Goal: Book appointment/travel/reservation

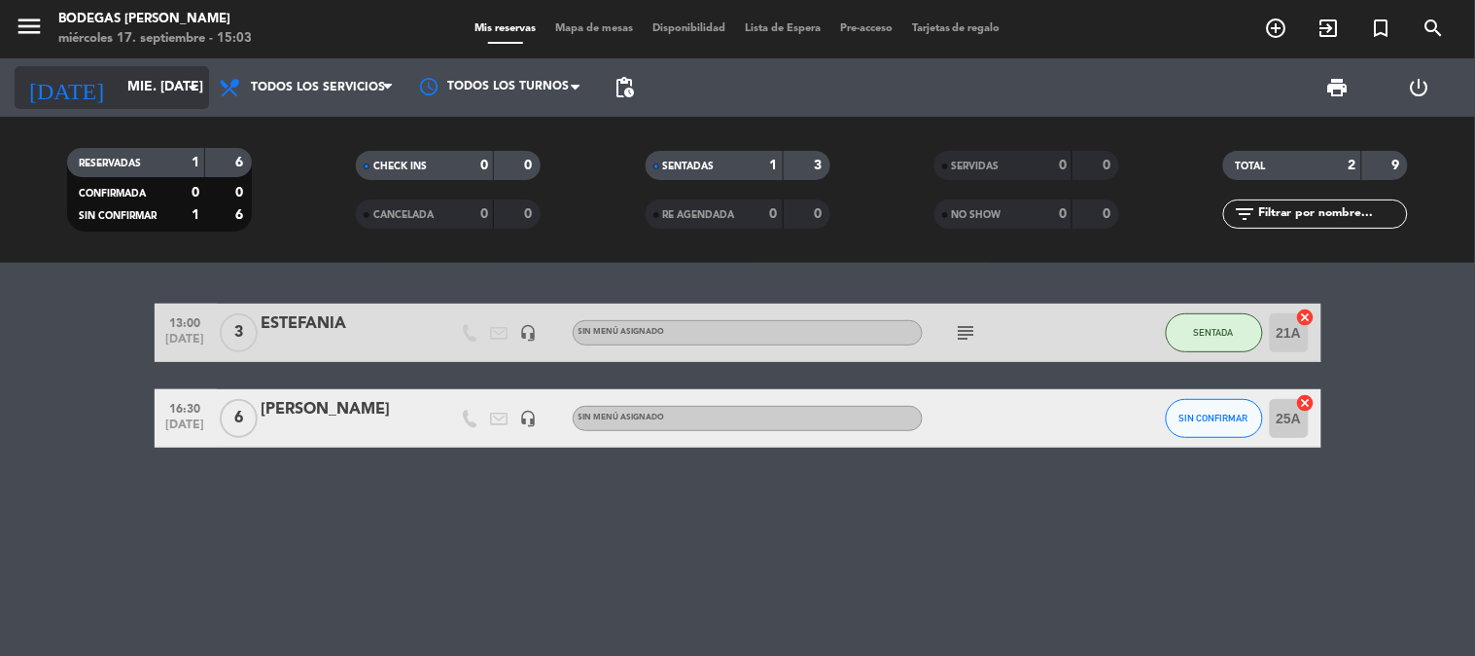
click at [147, 99] on input "mié. [DATE]" at bounding box center [210, 87] width 185 height 35
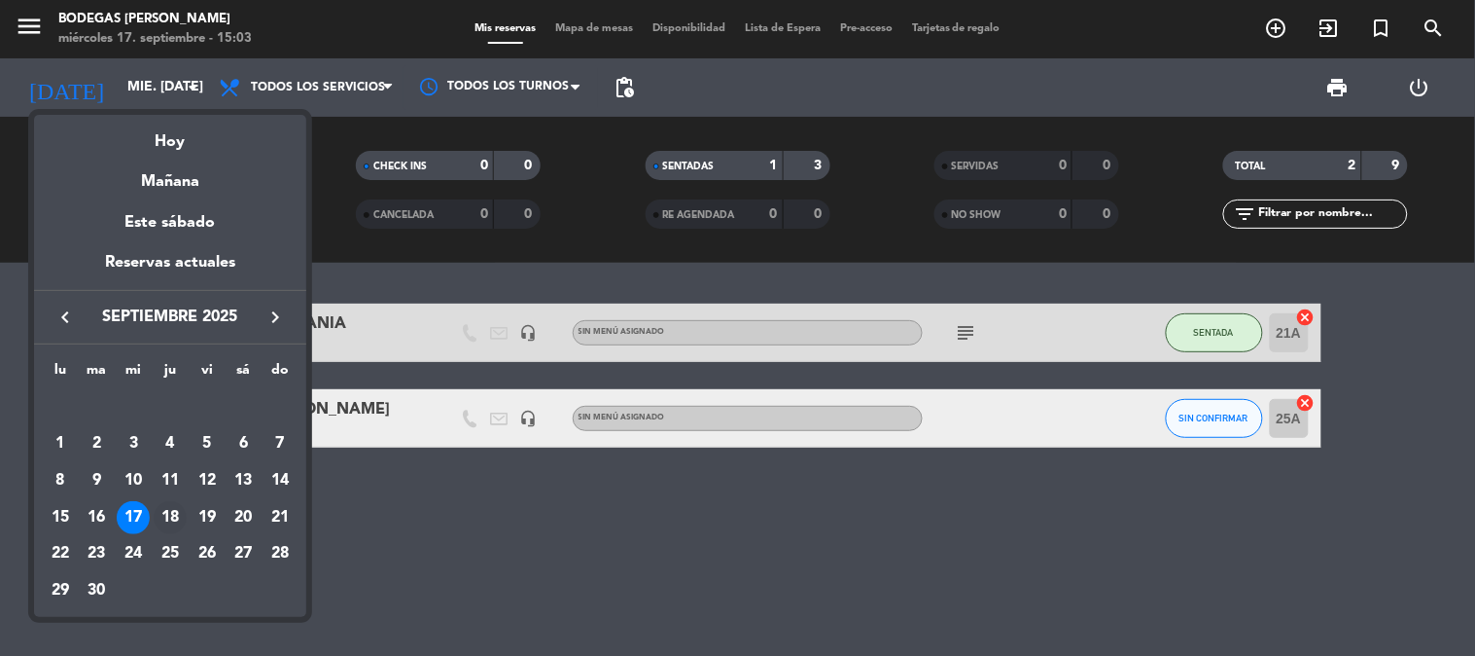
click at [165, 506] on div "18" at bounding box center [170, 517] width 33 height 33
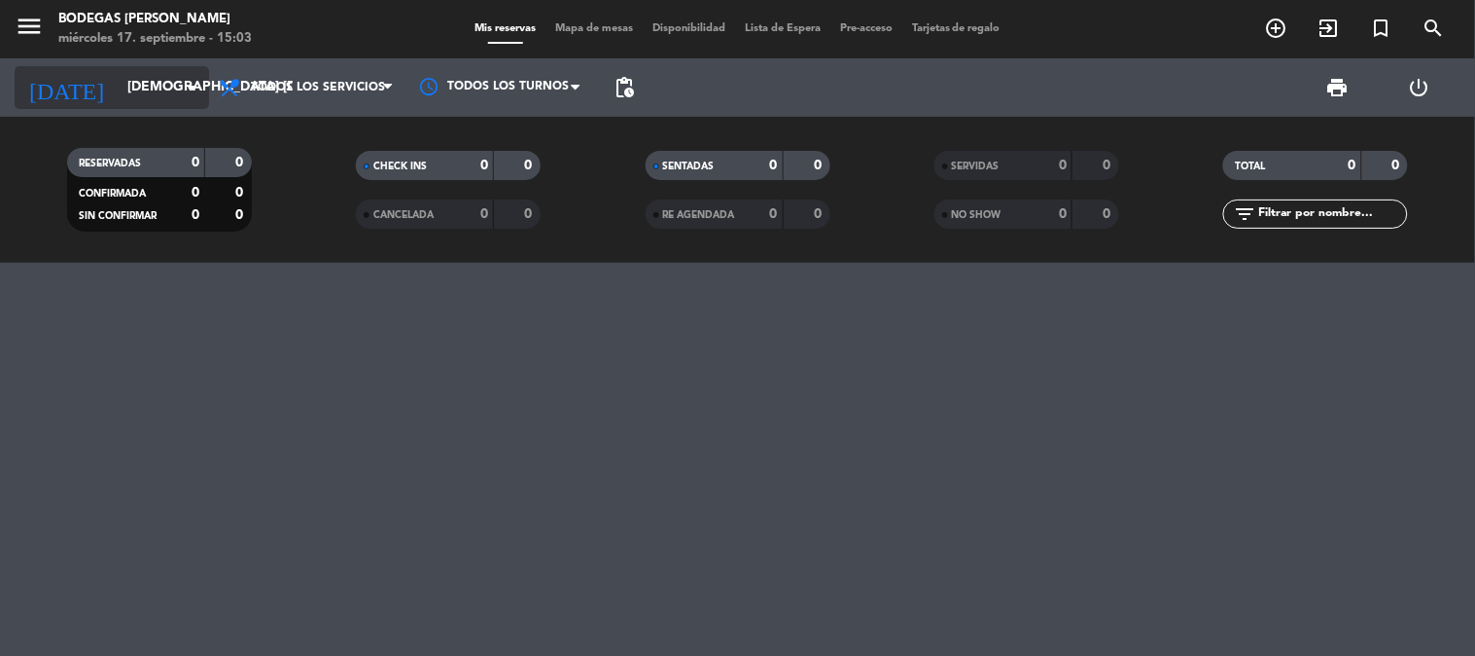
click at [118, 84] on input "[DEMOGRAPHIC_DATA] [DATE]" at bounding box center [210, 87] width 185 height 35
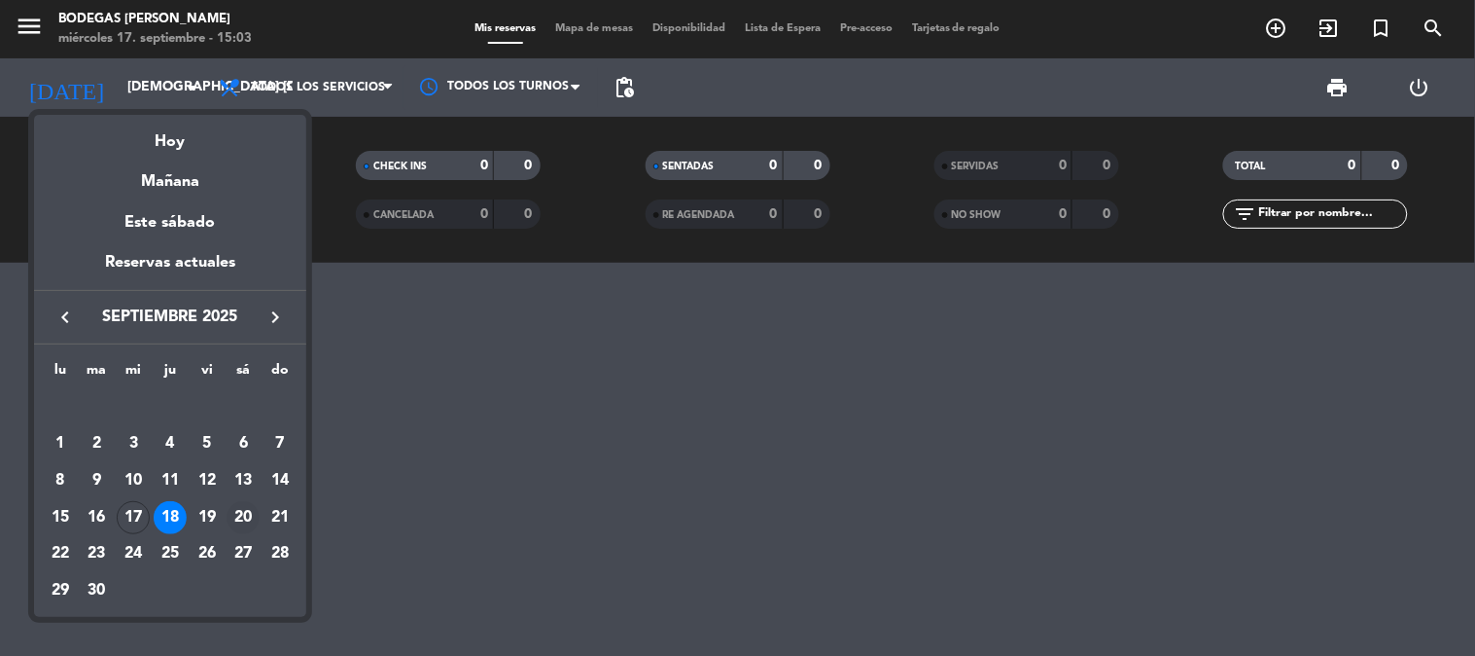
click at [226, 516] on td "20" at bounding box center [244, 517] width 37 height 37
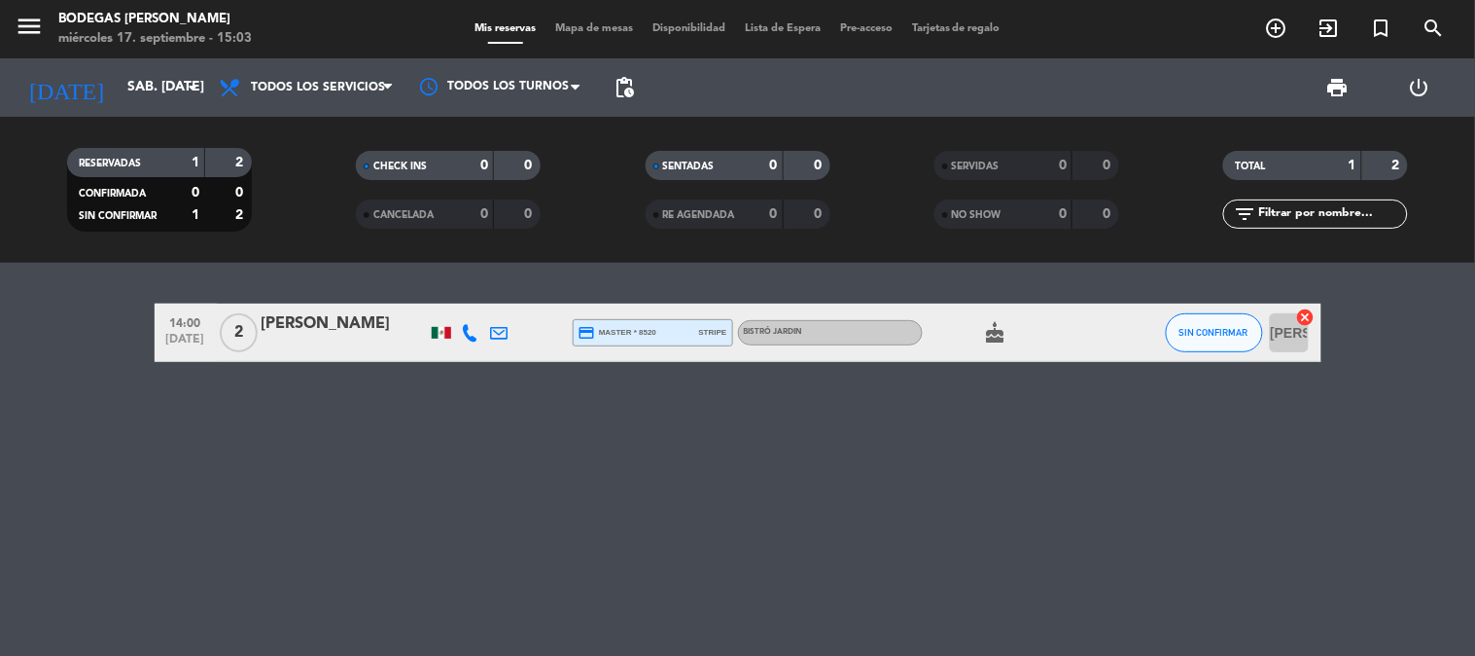
click at [988, 329] on icon "cake" at bounding box center [995, 332] width 23 height 23
click at [989, 329] on icon "cake" at bounding box center [995, 332] width 23 height 23
click at [127, 82] on input "sáb. [DATE]" at bounding box center [210, 87] width 185 height 35
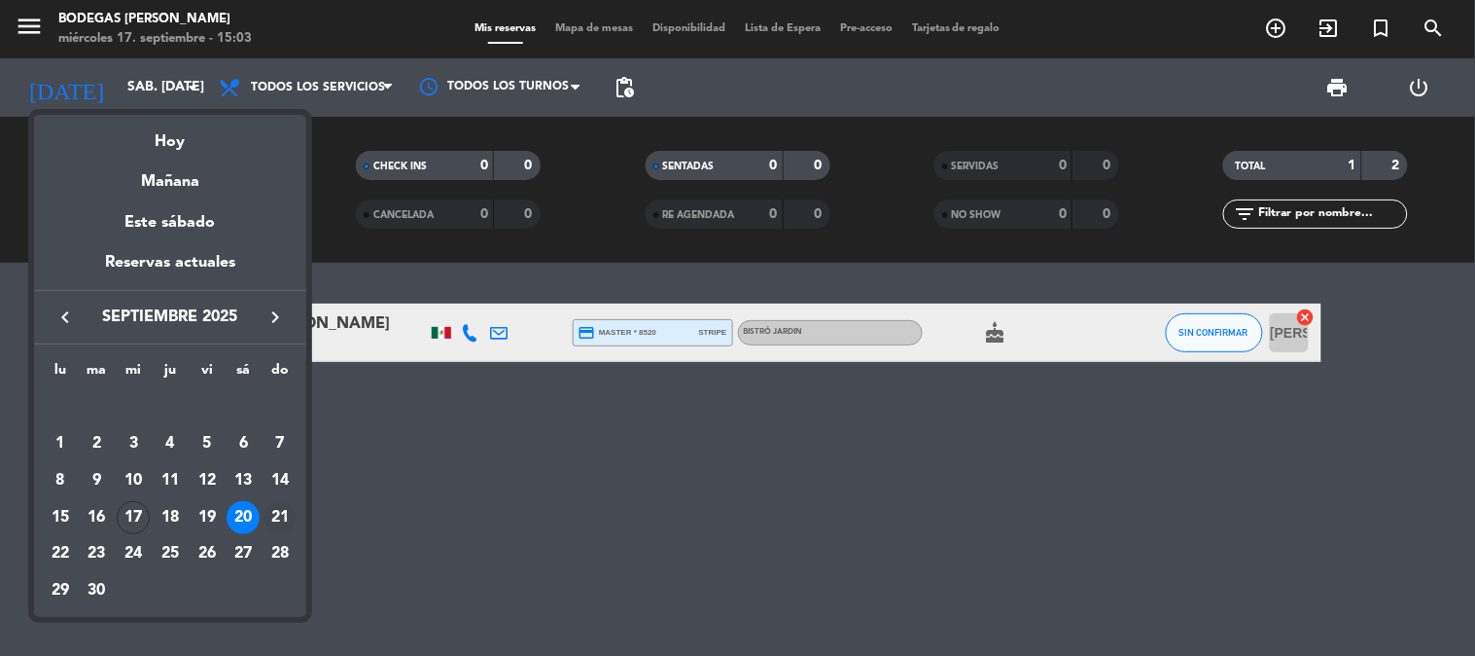
click at [288, 517] on div "21" at bounding box center [280, 517] width 33 height 33
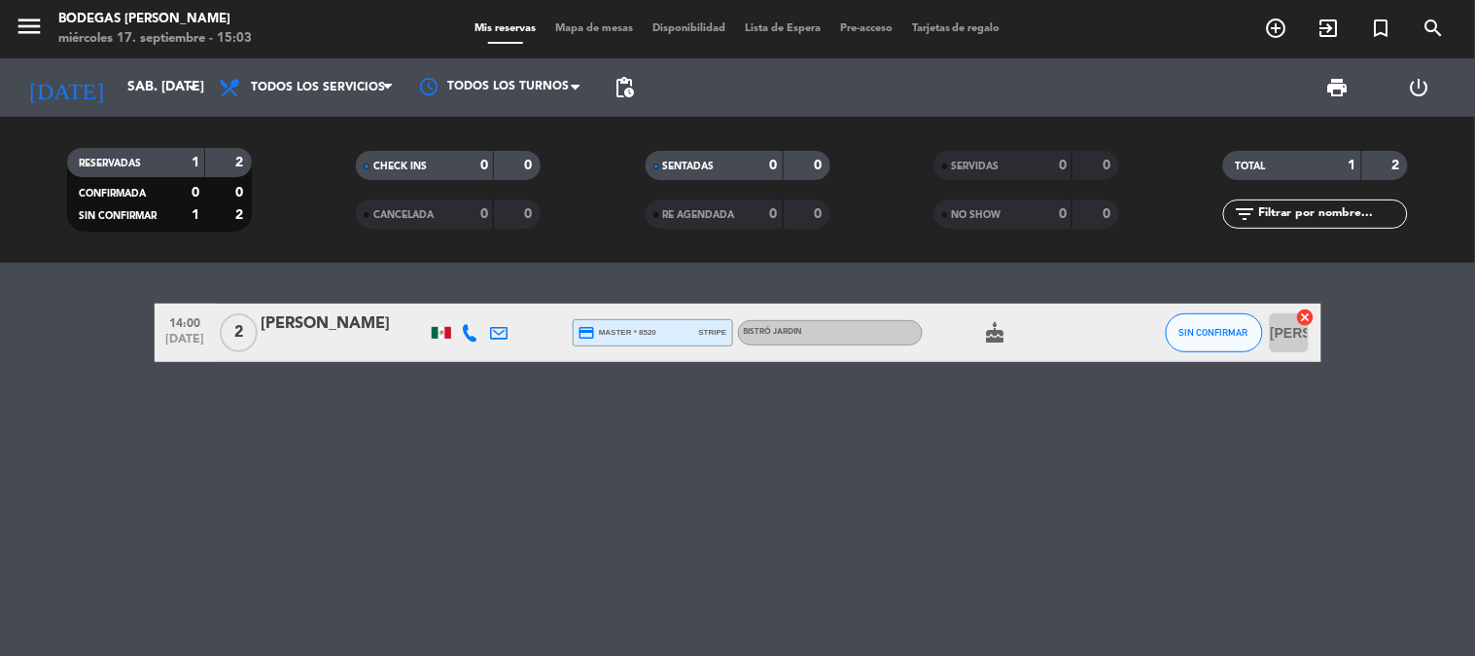
type input "dom. [DATE]"
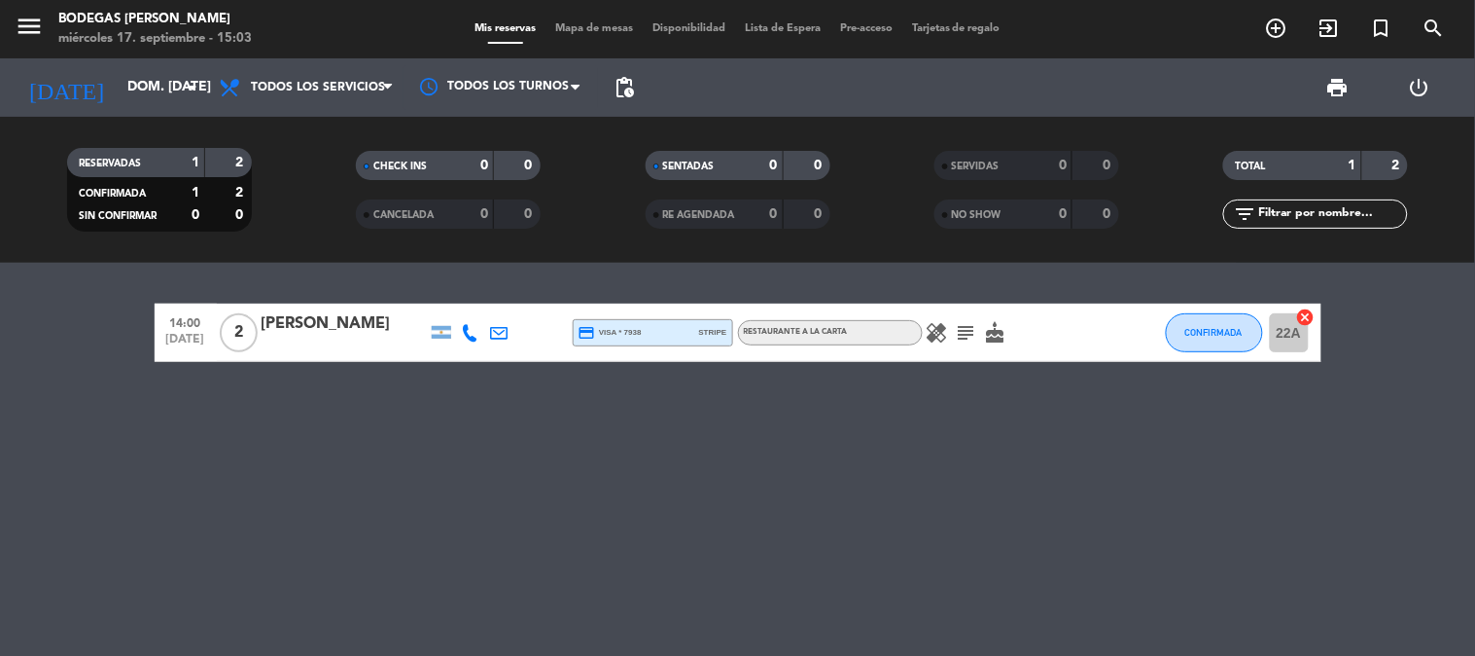
click at [961, 338] on icon "subject" at bounding box center [966, 332] width 23 height 23
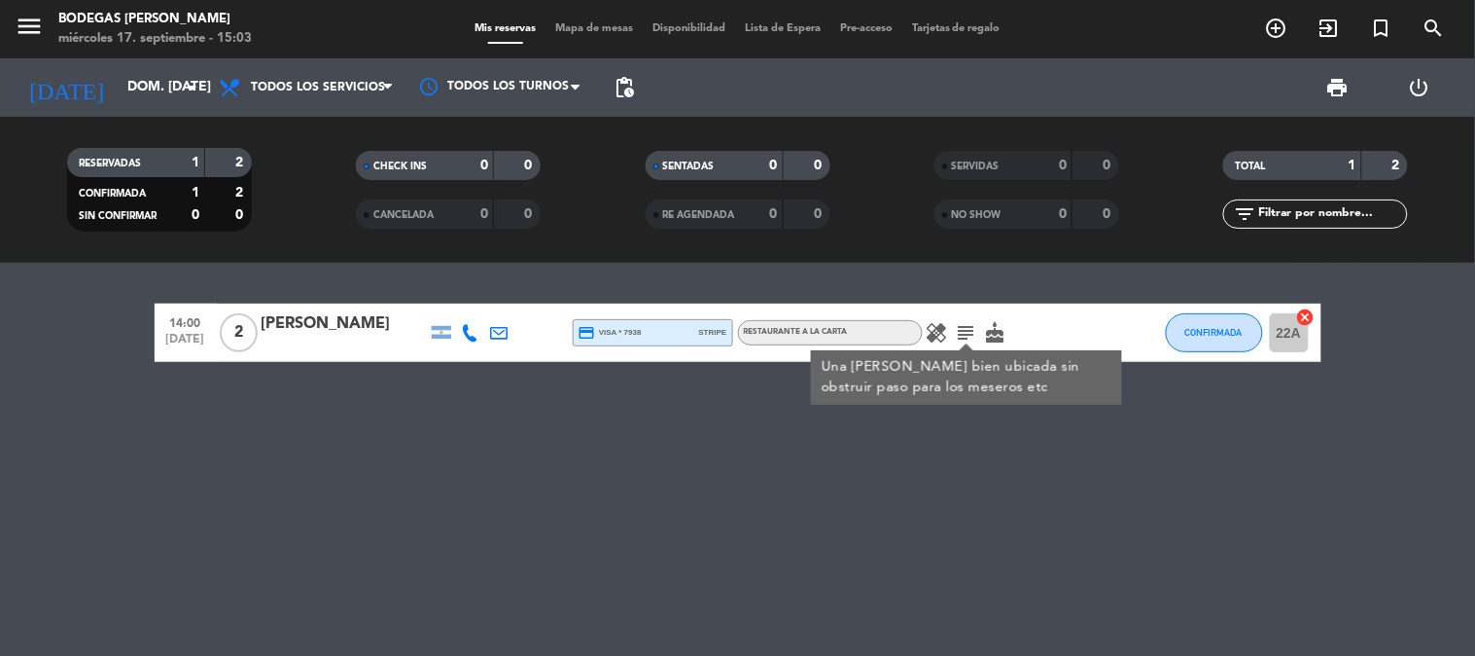
click at [965, 328] on icon "subject" at bounding box center [966, 332] width 23 height 23
